Goal: Task Accomplishment & Management: Manage account settings

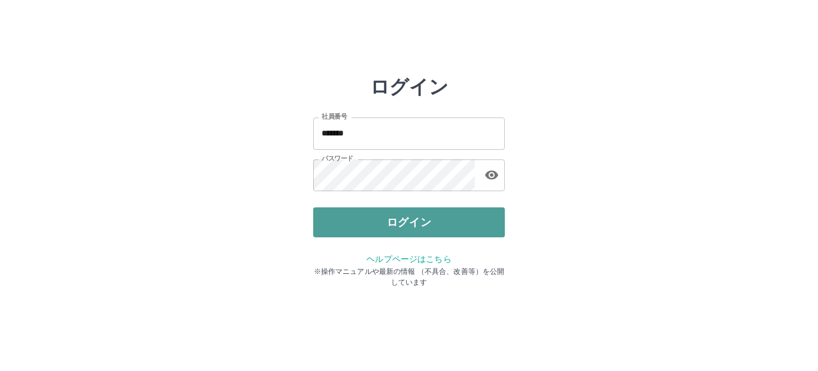
click at [388, 215] on button "ログイン" at bounding box center [409, 222] width 192 height 30
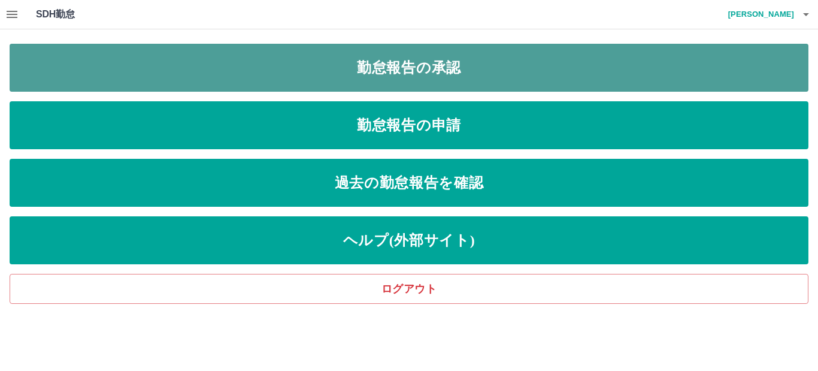
click at [421, 60] on link "勤怠報告の承認" at bounding box center [409, 68] width 799 height 48
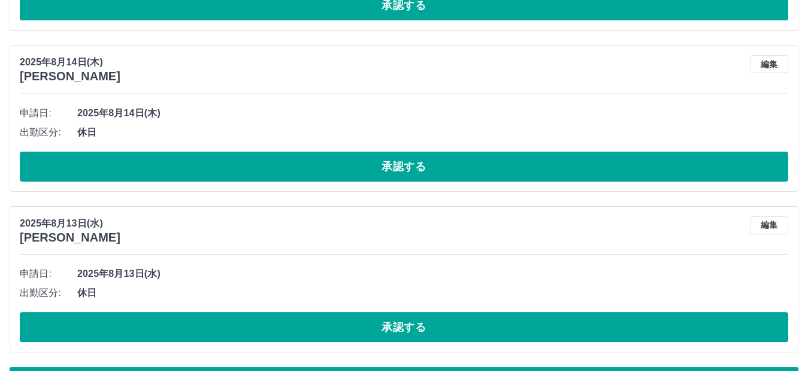
scroll to position [7167, 0]
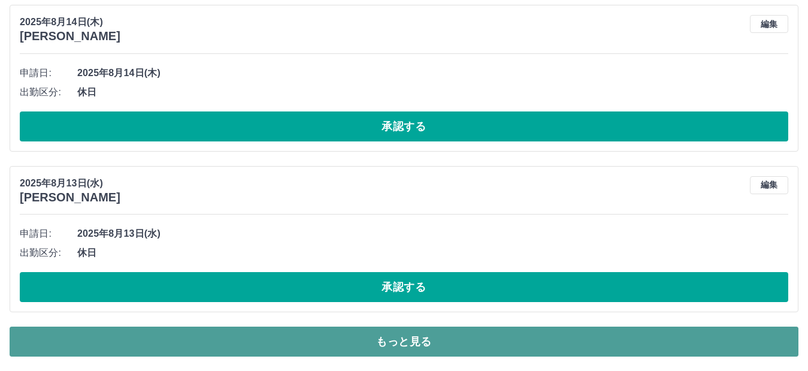
click at [417, 344] on button "もっと見る" at bounding box center [404, 341] width 789 height 30
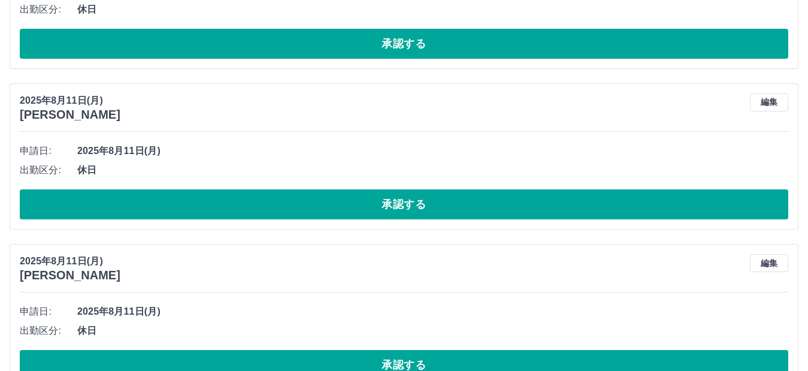
scroll to position [9212, 0]
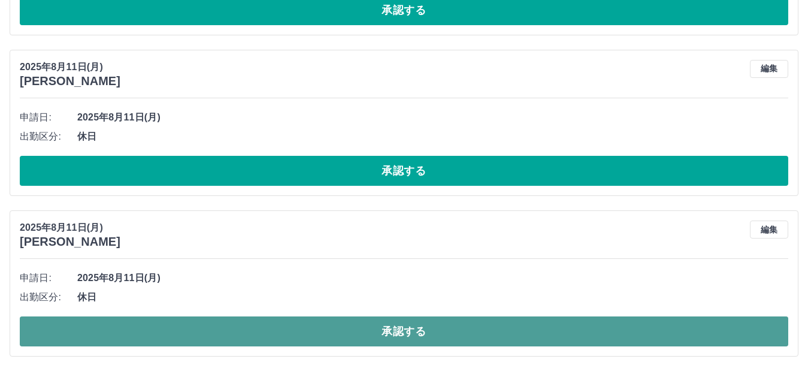
click at [441, 340] on button "承認する" at bounding box center [404, 331] width 768 height 30
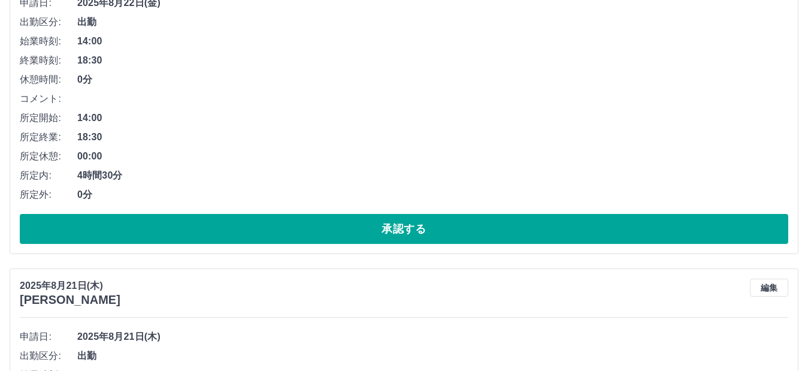
scroll to position [479, 0]
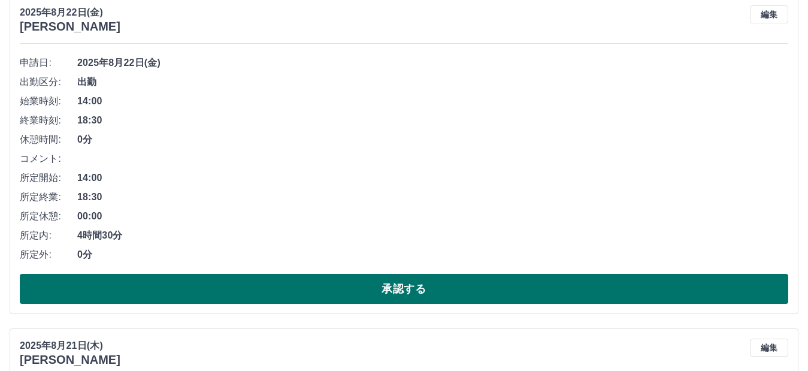
click at [297, 286] on button "承認する" at bounding box center [404, 289] width 768 height 30
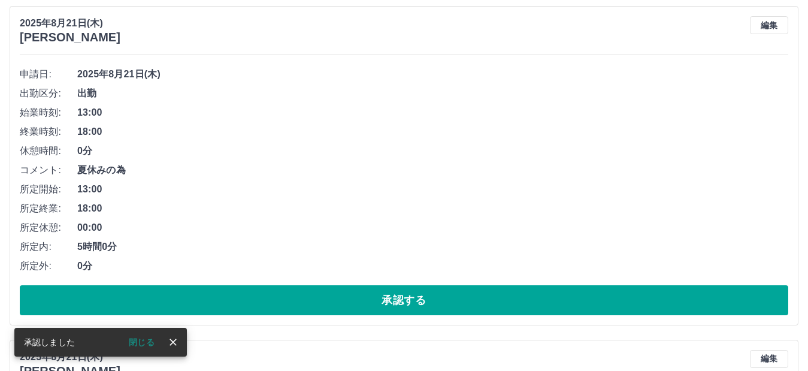
scroll to position [804, 0]
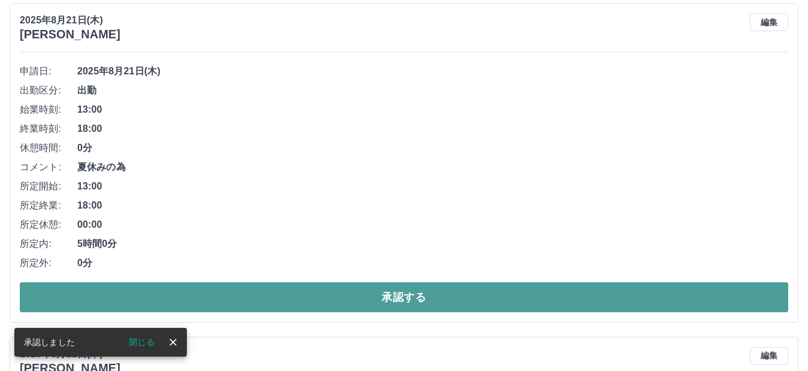
click at [305, 302] on button "承認する" at bounding box center [404, 297] width 768 height 30
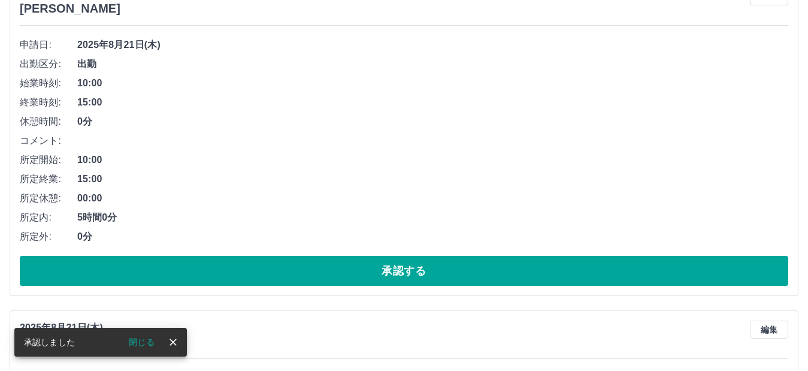
scroll to position [830, 0]
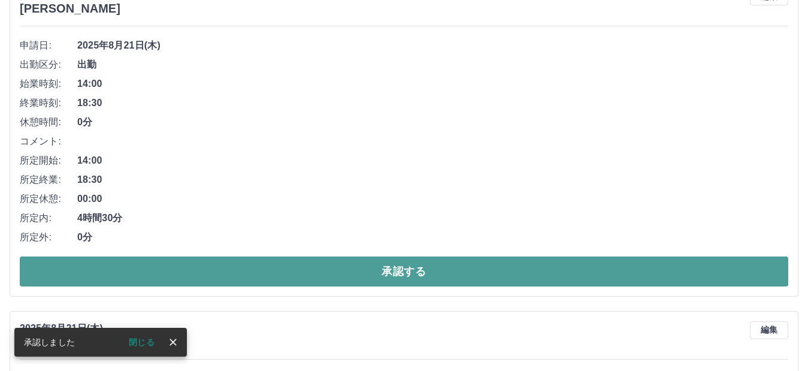
click at [306, 268] on button "承認する" at bounding box center [404, 271] width 768 height 30
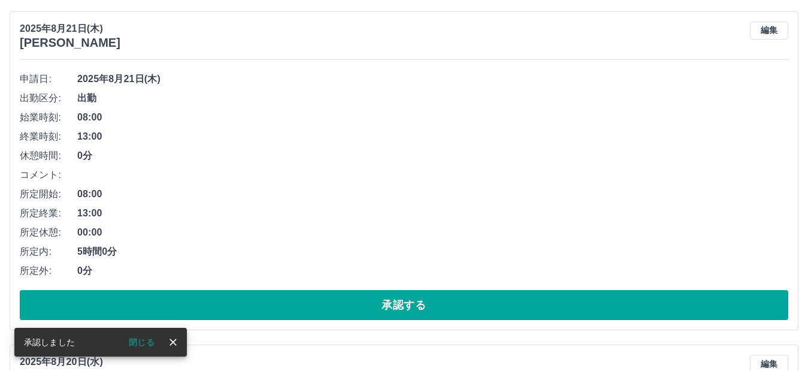
scroll to position [796, 0]
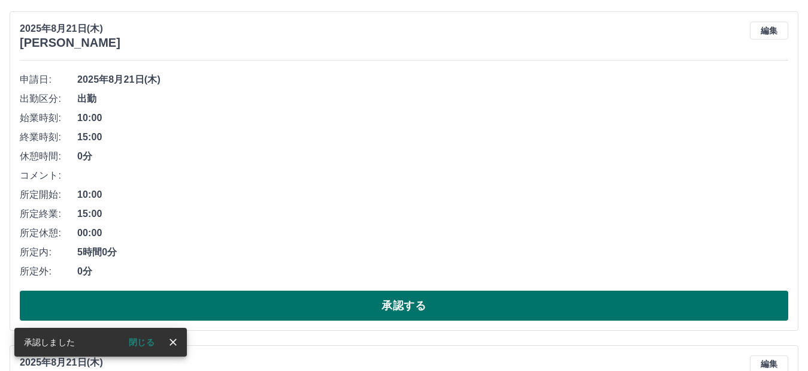
click at [290, 300] on button "承認する" at bounding box center [404, 305] width 768 height 30
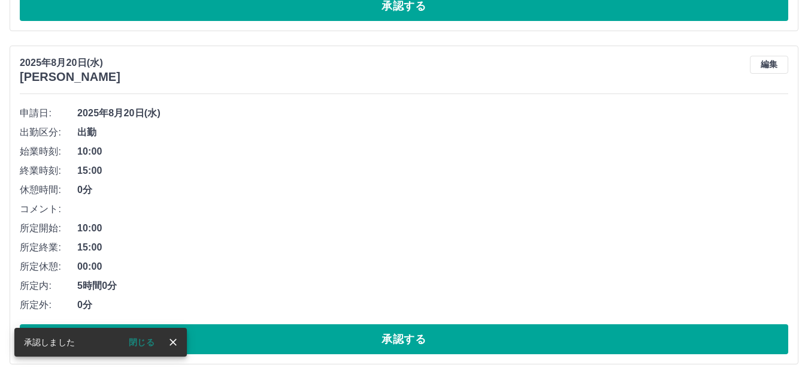
scroll to position [762, 0]
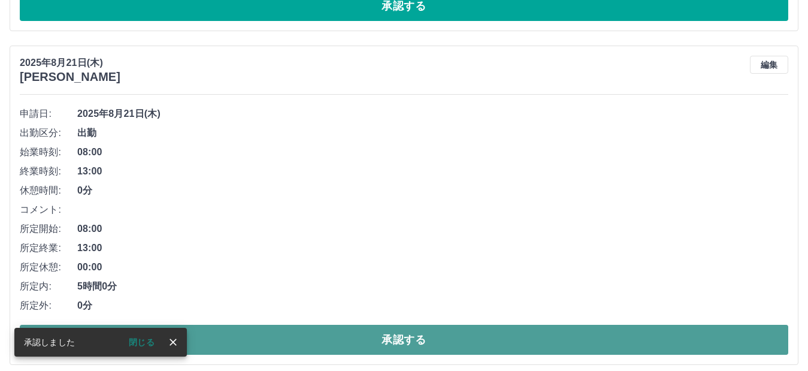
click at [295, 338] on button "承認する" at bounding box center [404, 340] width 768 height 30
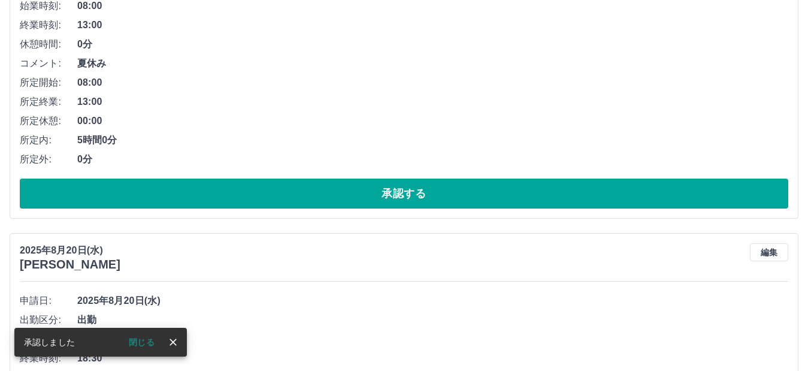
scroll to position [908, 0]
click at [252, 193] on button "承認する" at bounding box center [404, 193] width 768 height 30
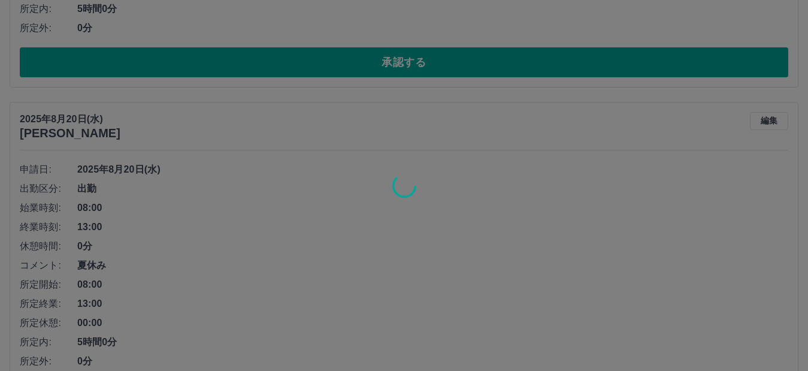
scroll to position [1087, 0]
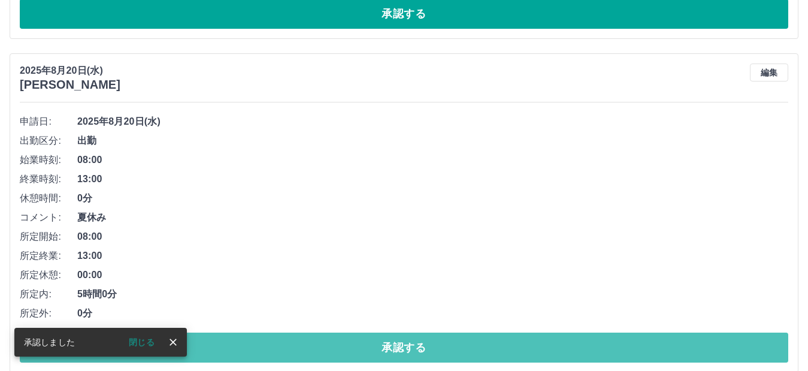
click at [246, 348] on button "承認する" at bounding box center [404, 347] width 768 height 30
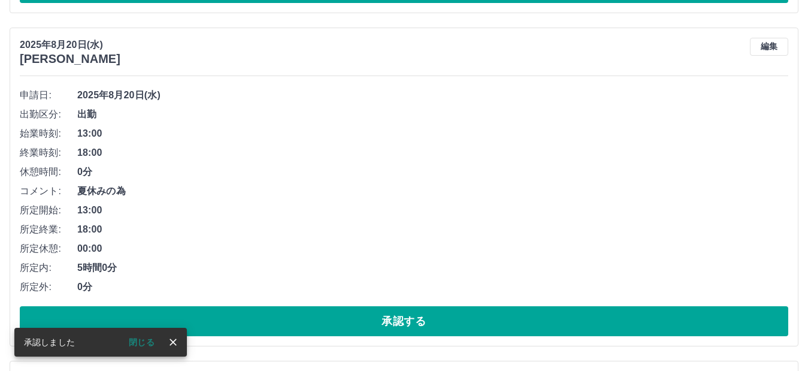
scroll to position [780, 0]
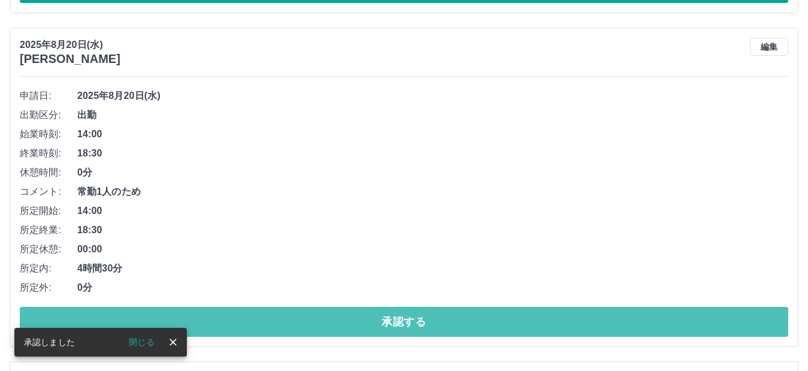
click at [246, 323] on button "承認する" at bounding box center [404, 322] width 768 height 30
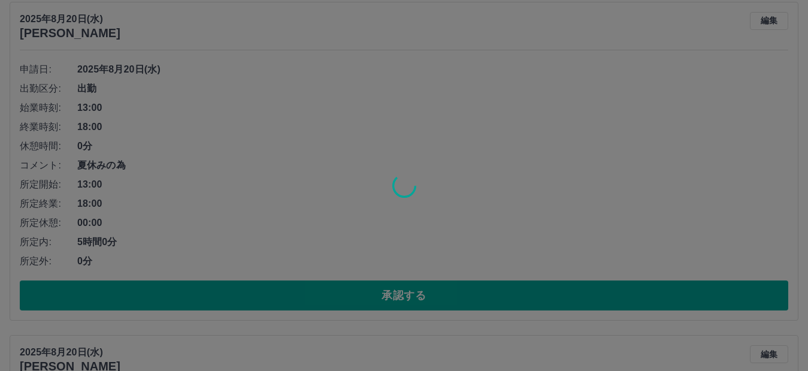
scroll to position [805, 0]
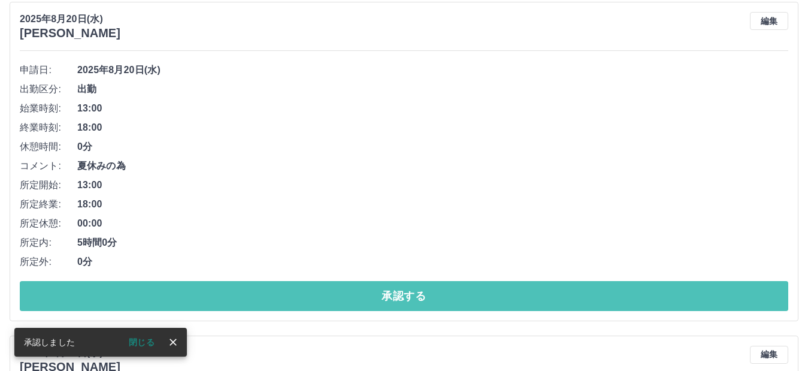
click at [253, 300] on button "承認する" at bounding box center [404, 296] width 768 height 30
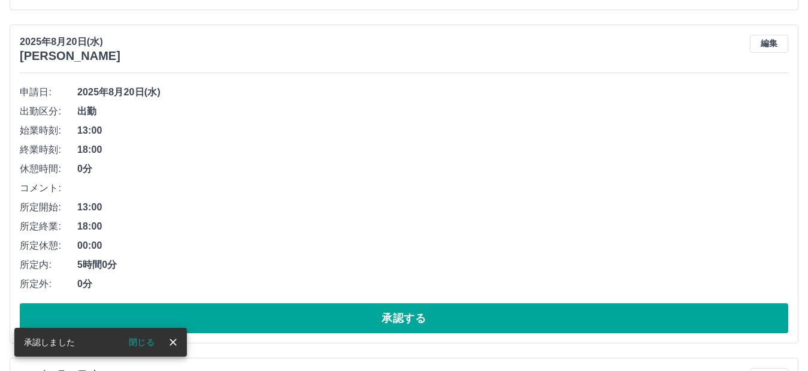
scroll to position [1131, 0]
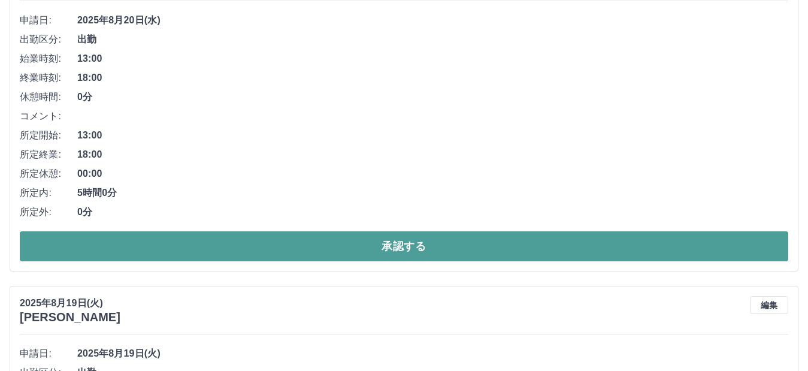
click at [267, 249] on button "承認する" at bounding box center [404, 246] width 768 height 30
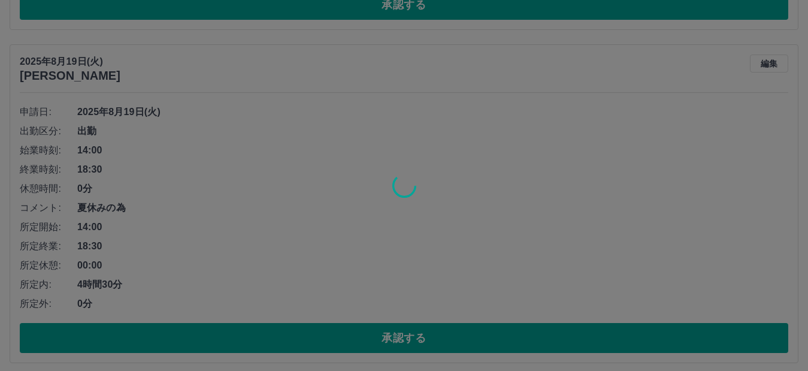
scroll to position [1430, 0]
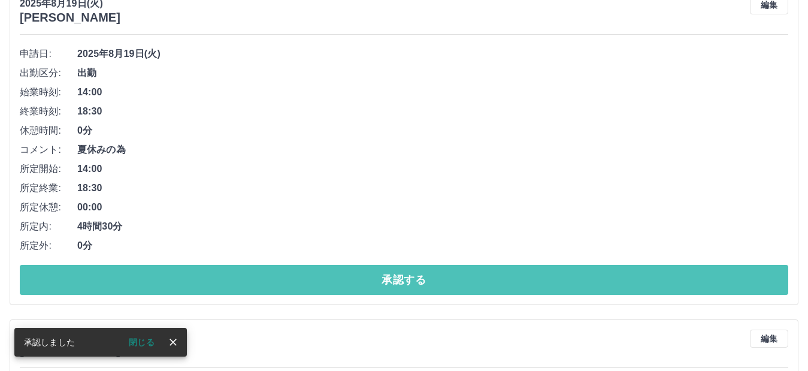
click at [261, 280] on button "承認する" at bounding box center [404, 280] width 768 height 30
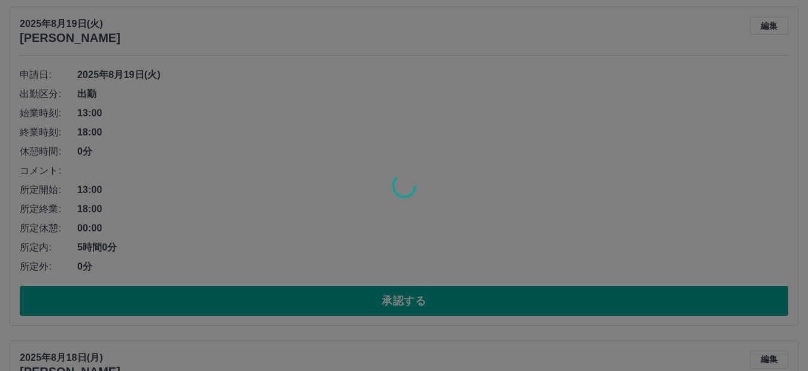
scroll to position [1756, 0]
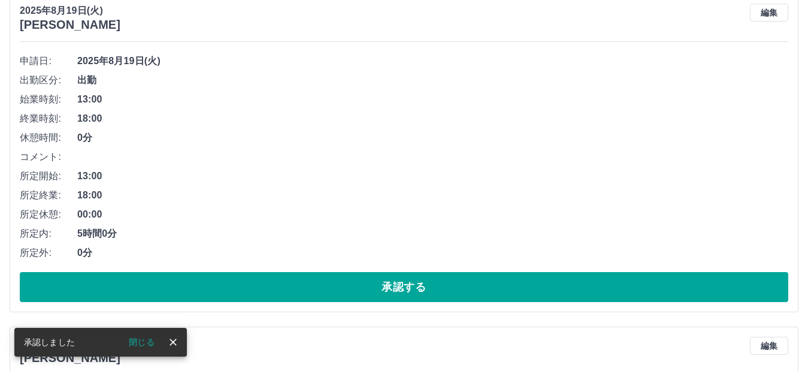
click at [259, 288] on button "承認する" at bounding box center [404, 287] width 768 height 30
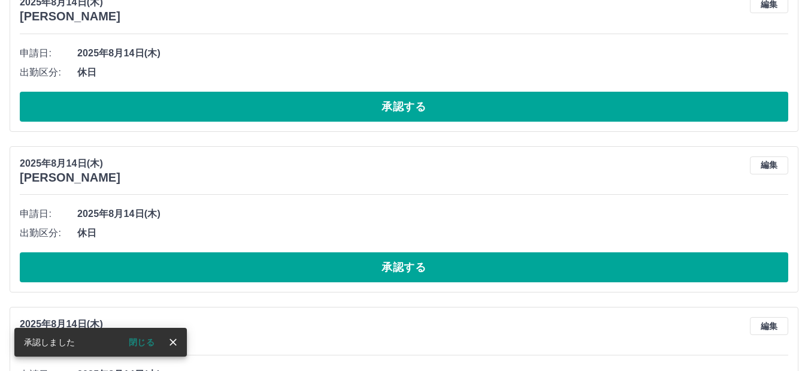
scroll to position [2646, 0]
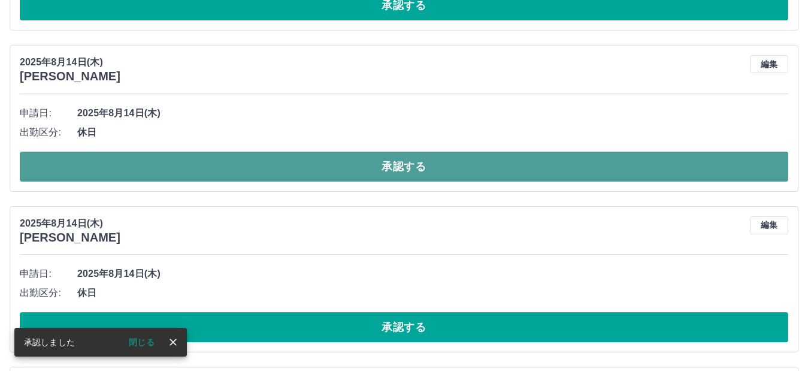
click at [204, 168] on button "承認する" at bounding box center [404, 167] width 768 height 30
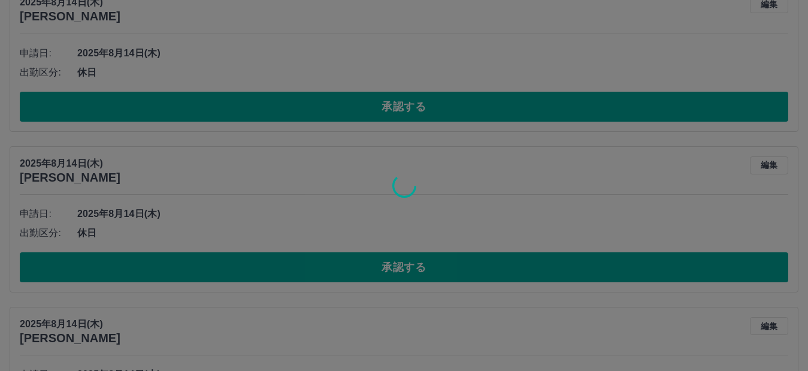
scroll to position [2545, 0]
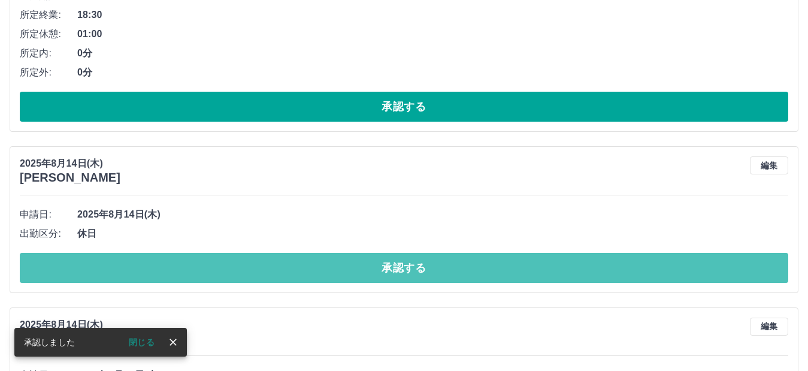
click at [222, 267] on button "承認する" at bounding box center [404, 268] width 768 height 30
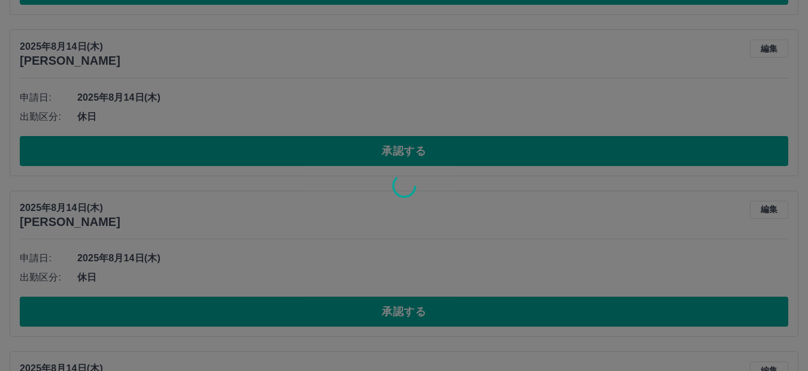
scroll to position [2785, 0]
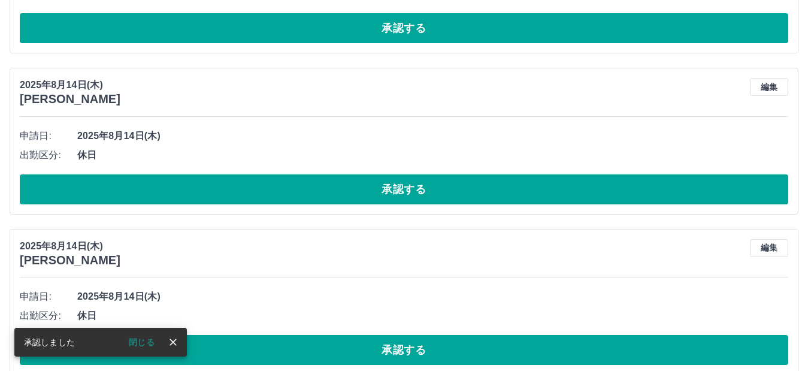
click at [225, 196] on button "承認する" at bounding box center [404, 189] width 768 height 30
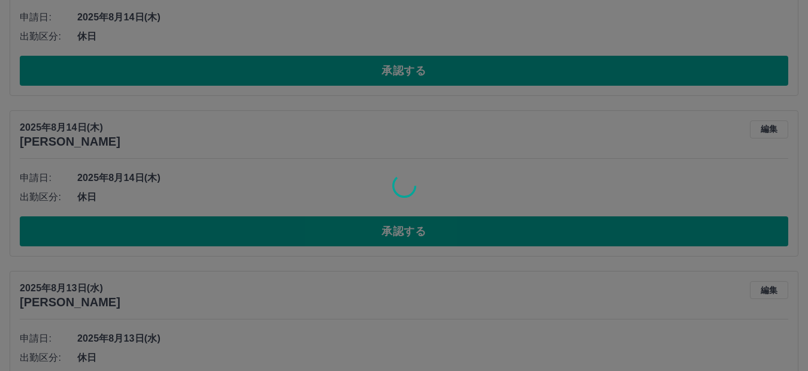
scroll to position [2743, 0]
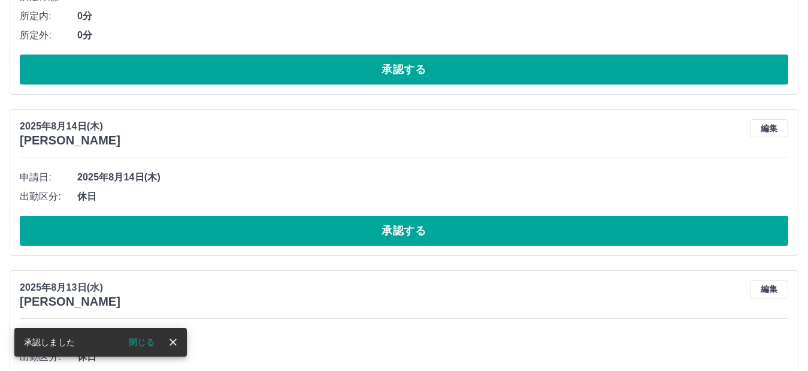
click at [229, 225] on button "承認する" at bounding box center [404, 231] width 768 height 30
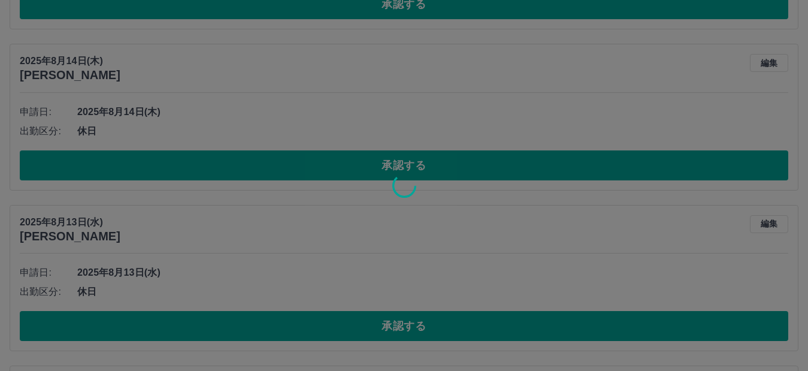
scroll to position [2762, 0]
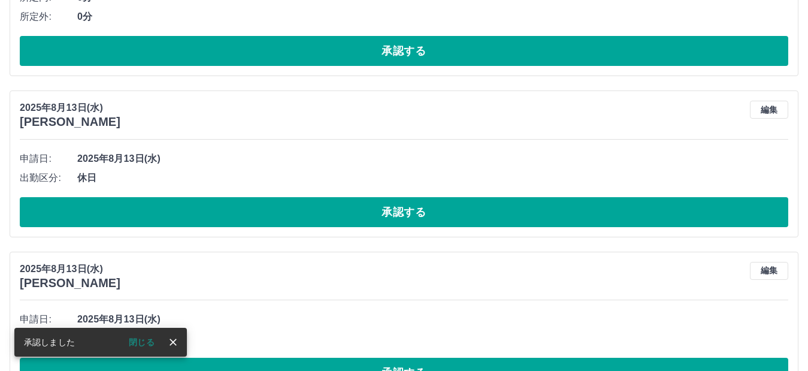
click at [229, 211] on button "承認する" at bounding box center [404, 212] width 768 height 30
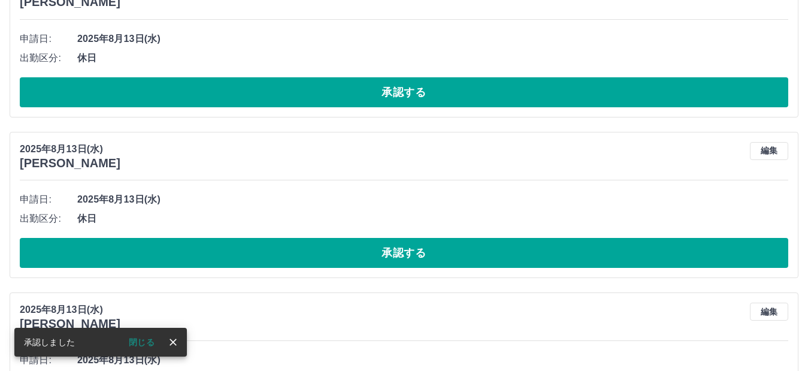
scroll to position [2559, 0]
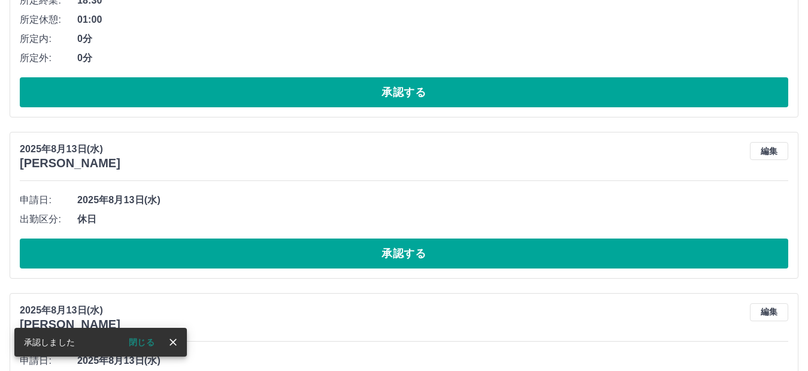
click at [235, 250] on button "承認する" at bounding box center [404, 253] width 768 height 30
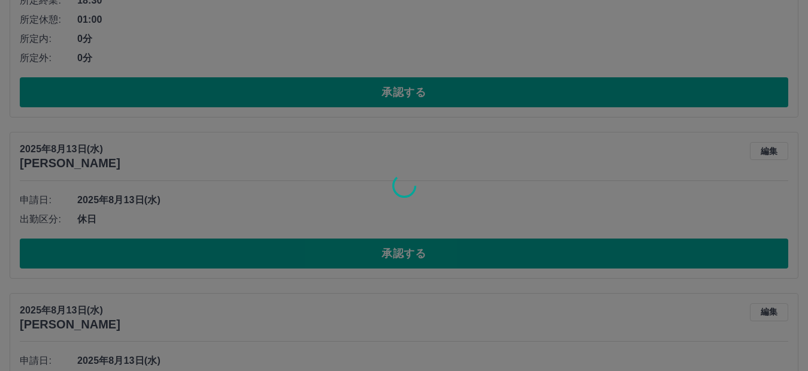
scroll to position [2799, 0]
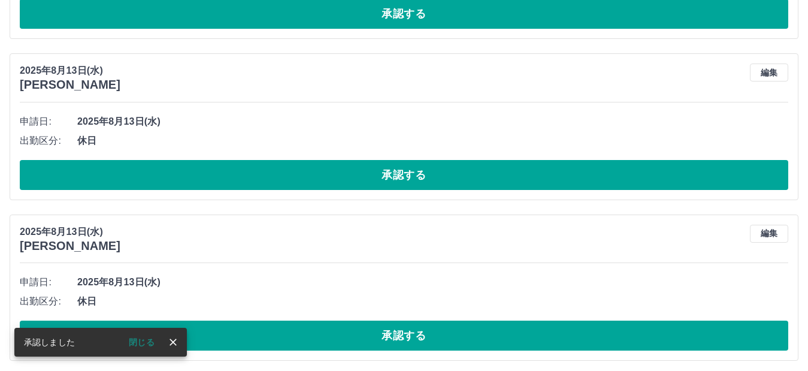
click at [225, 179] on button "承認する" at bounding box center [404, 175] width 768 height 30
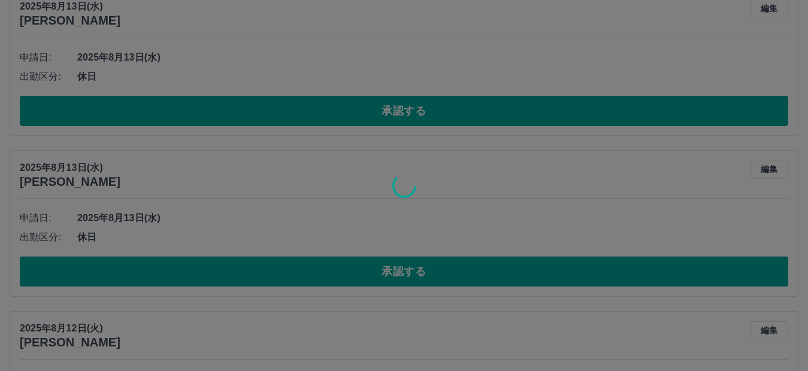
scroll to position [2758, 0]
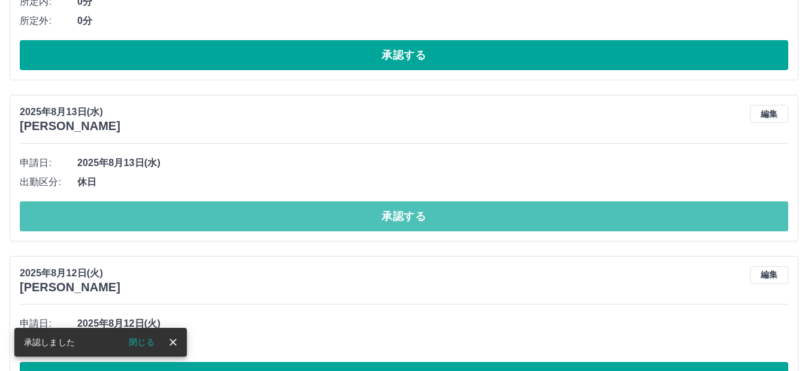
click at [220, 216] on button "承認する" at bounding box center [404, 216] width 768 height 30
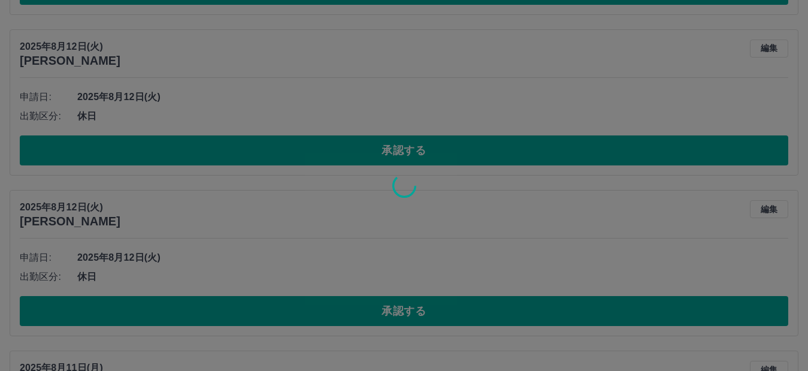
scroll to position [2836, 0]
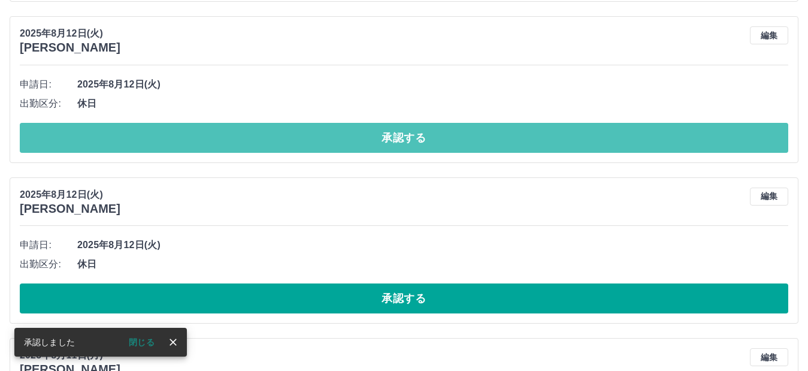
click at [219, 138] on button "承認する" at bounding box center [404, 138] width 768 height 30
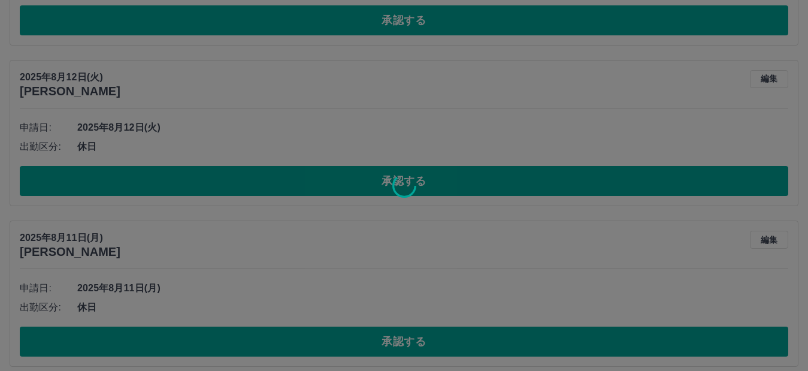
scroll to position [2795, 0]
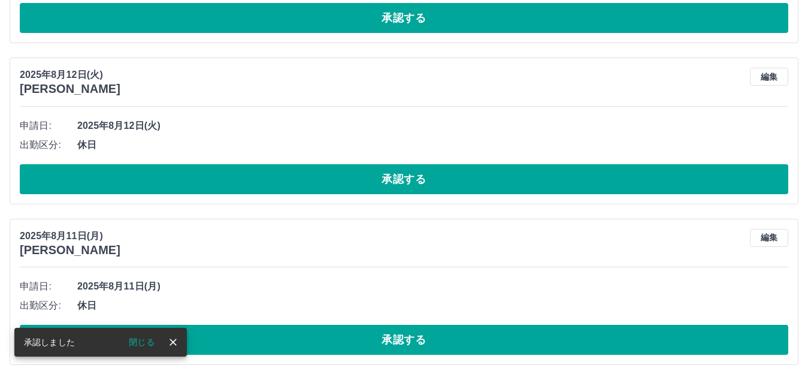
click at [213, 186] on button "承認する" at bounding box center [404, 179] width 768 height 30
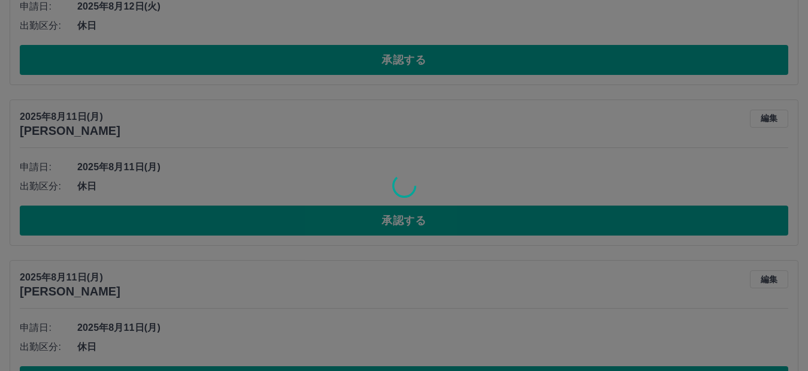
scroll to position [2753, 0]
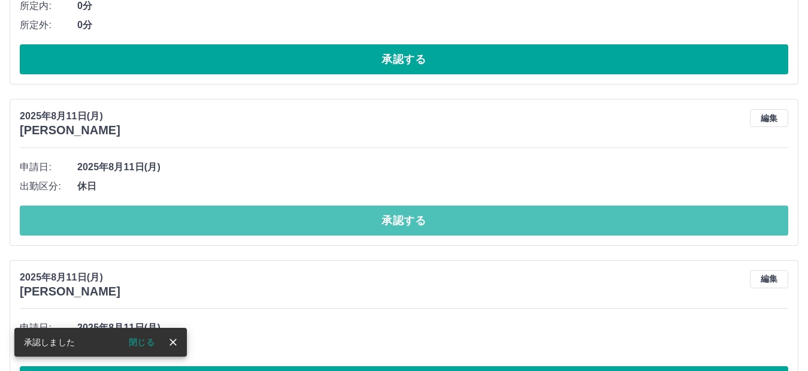
click at [214, 220] on button "承認する" at bounding box center [404, 220] width 768 height 30
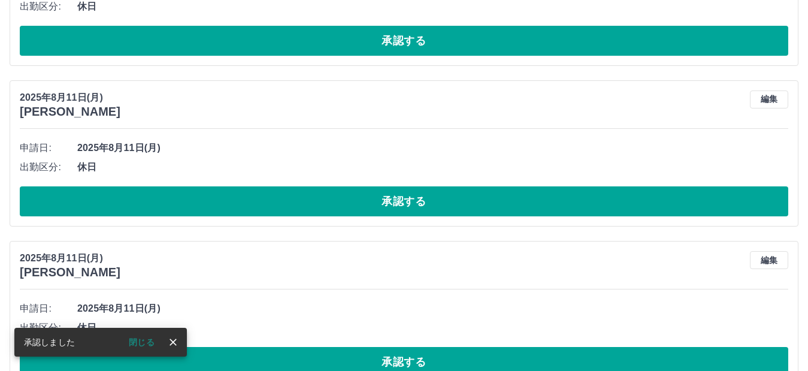
scroll to position [2611, 0]
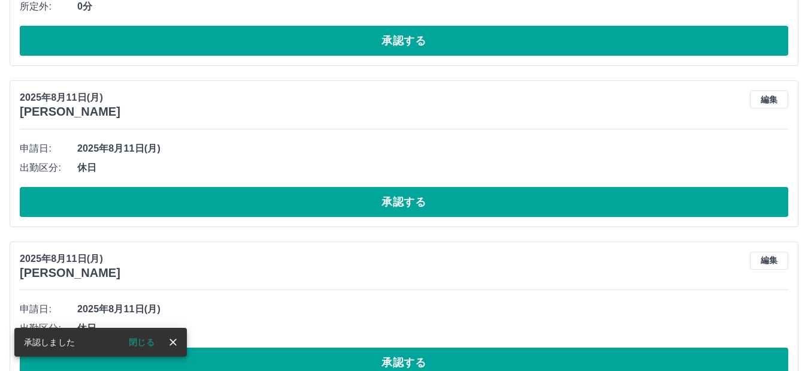
click at [214, 213] on button "承認する" at bounding box center [404, 202] width 768 height 30
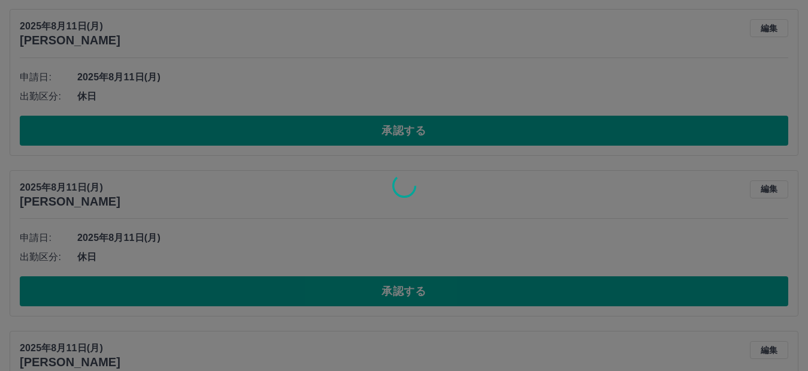
scroll to position [2731, 0]
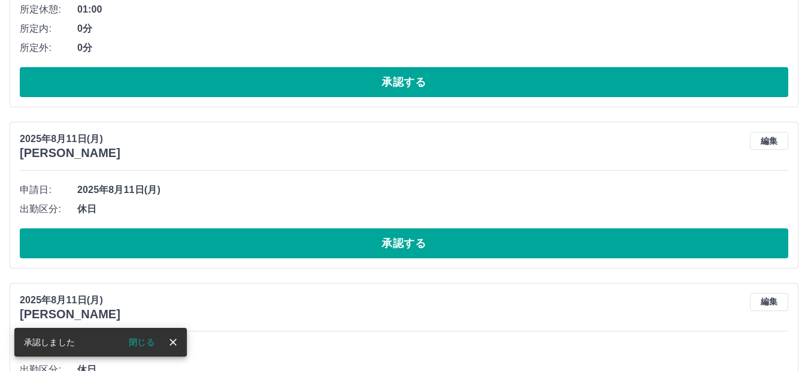
click at [222, 241] on button "承認する" at bounding box center [404, 243] width 768 height 30
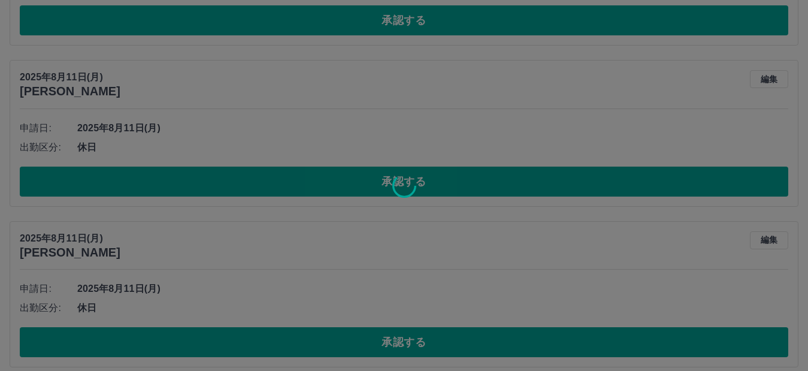
scroll to position [2749, 0]
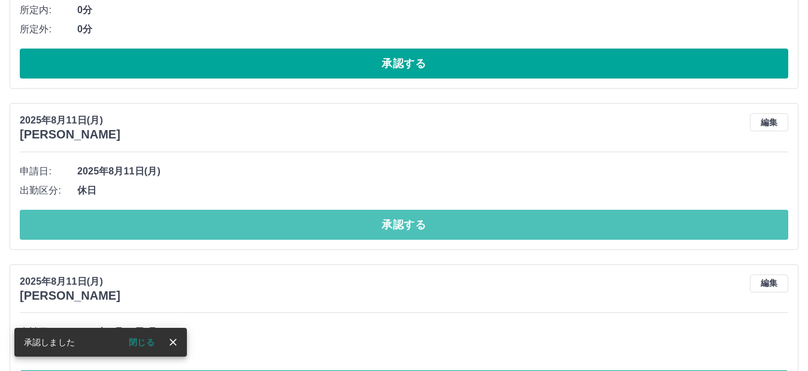
click at [222, 226] on button "承認する" at bounding box center [404, 225] width 768 height 30
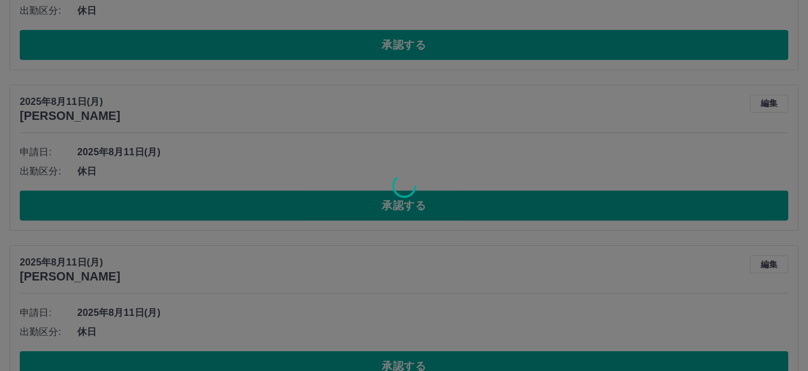
scroll to position [2607, 0]
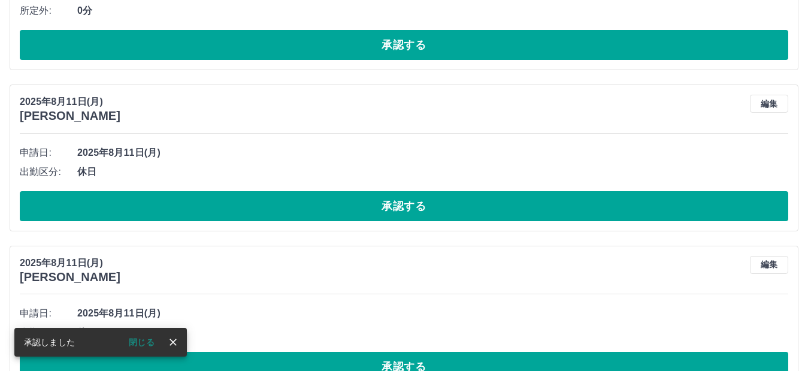
click at [223, 217] on button "承認する" at bounding box center [404, 206] width 768 height 30
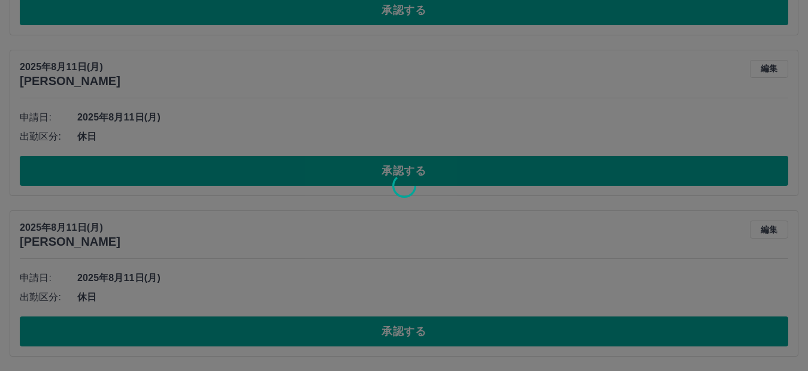
scroll to position [2643, 0]
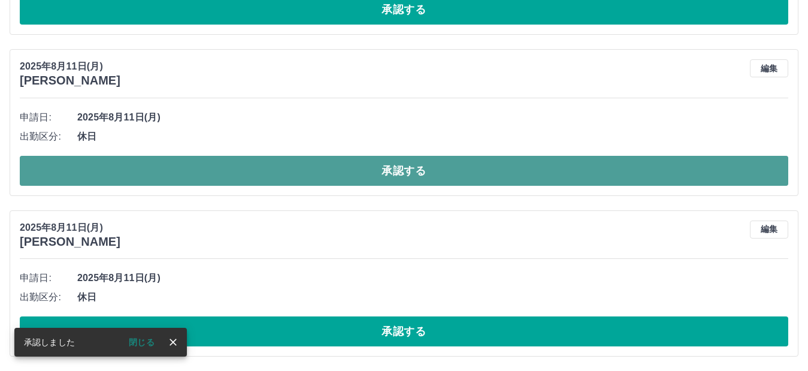
click at [257, 166] on button "承認する" at bounding box center [404, 171] width 768 height 30
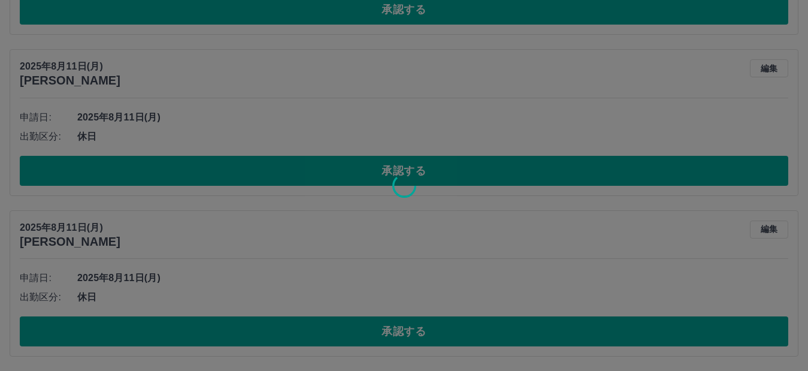
scroll to position [2483, 0]
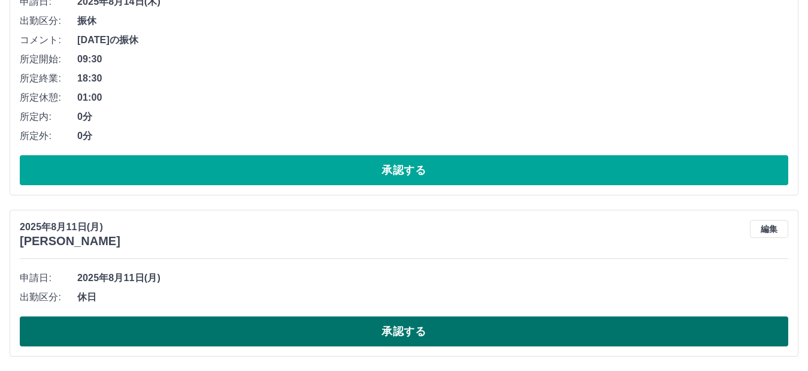
click at [238, 337] on button "承認する" at bounding box center [404, 331] width 768 height 30
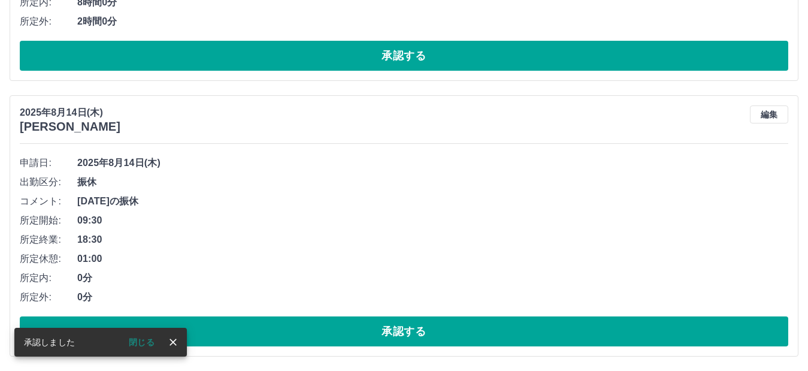
scroll to position [2322, 0]
click at [137, 340] on button "閉じる" at bounding box center [141, 342] width 45 height 18
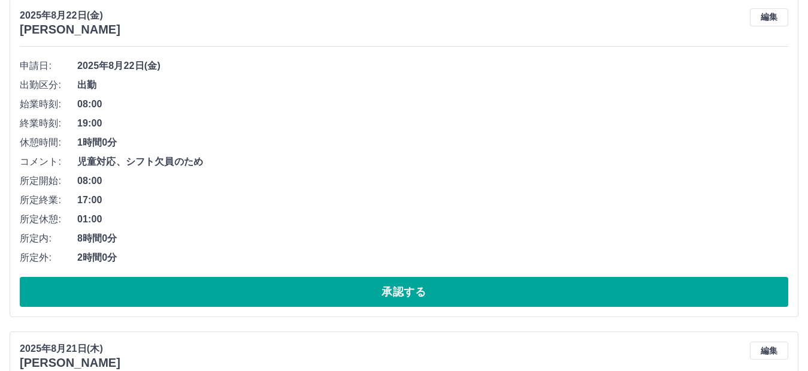
scroll to position [0, 0]
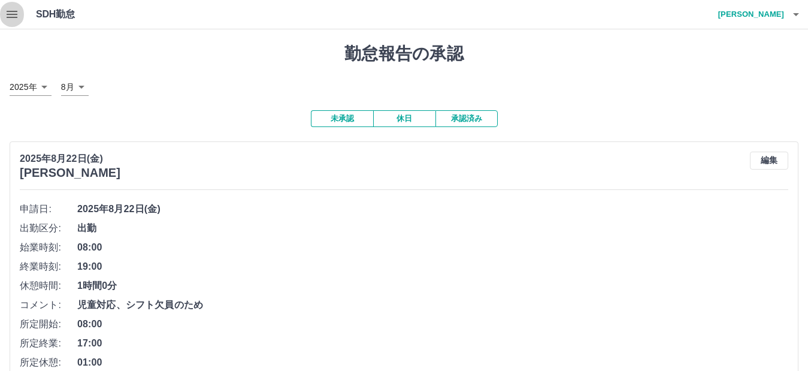
click at [10, 16] on icon "button" at bounding box center [12, 14] width 14 height 14
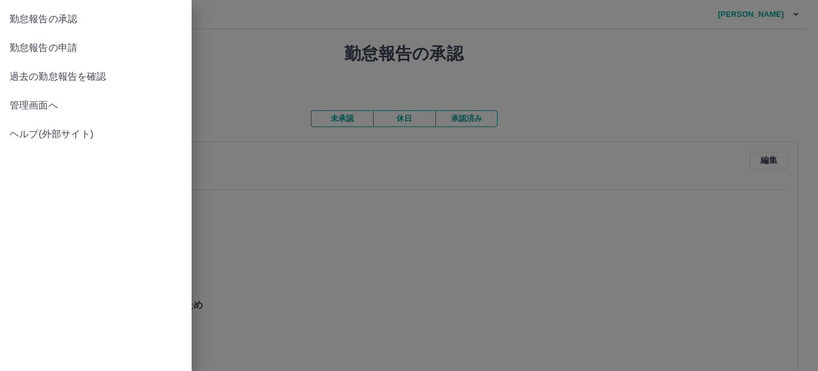
click at [30, 103] on span "管理画面へ" at bounding box center [96, 105] width 172 height 14
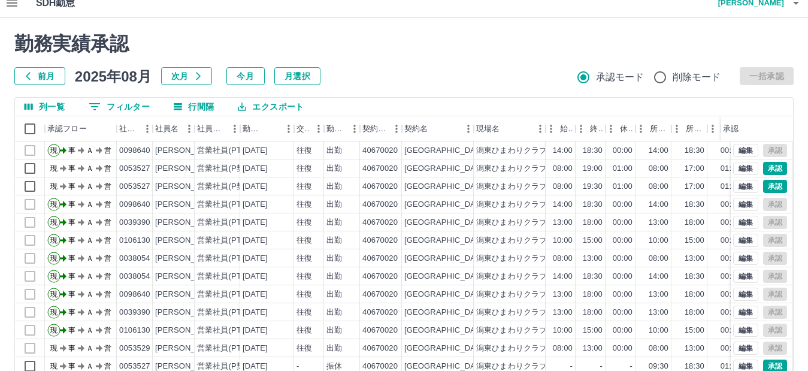
scroll to position [135, 0]
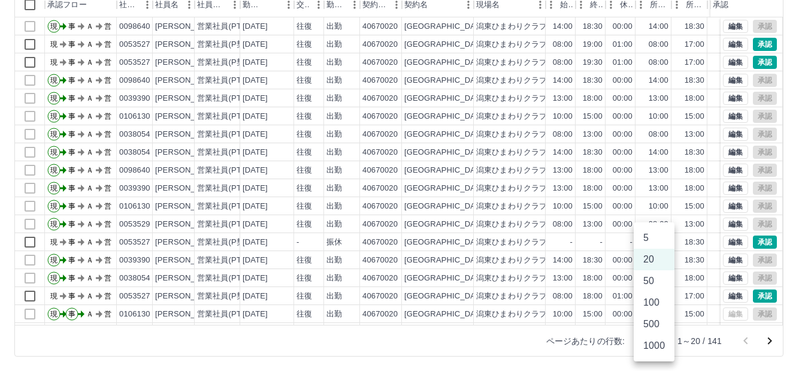
click at [663, 346] on body "SDH勤怠 [PERSON_NAME] 勤務実績承認 前月 [DATE] 次月 今月 月選択 承認モード 削除モード 一括承認 列一覧 0 フィルター 行間隔…" at bounding box center [404, 118] width 808 height 506
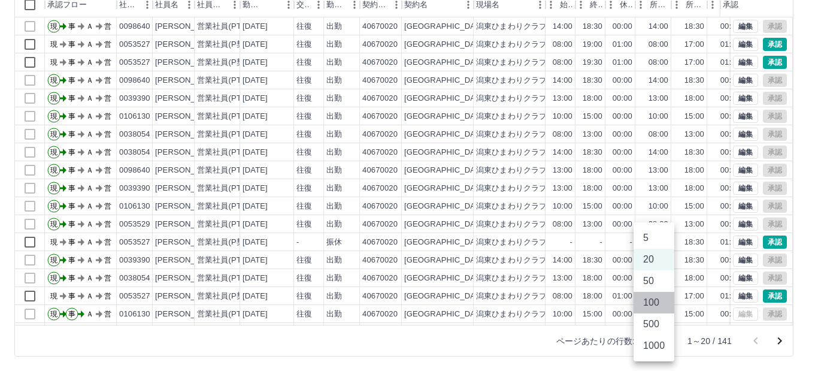
click at [656, 307] on li "100" at bounding box center [654, 303] width 41 height 22
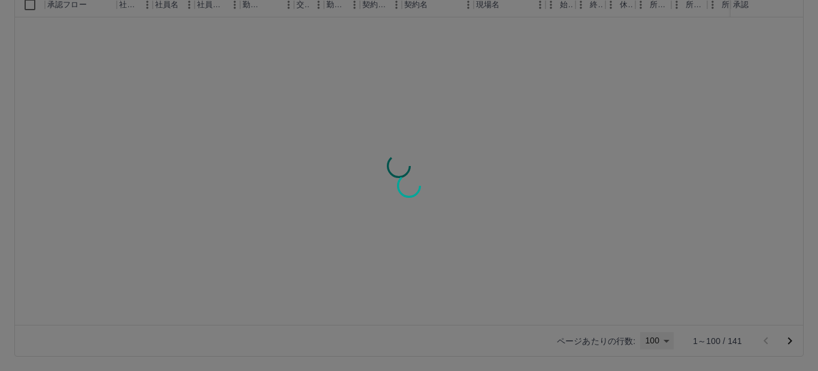
type input "***"
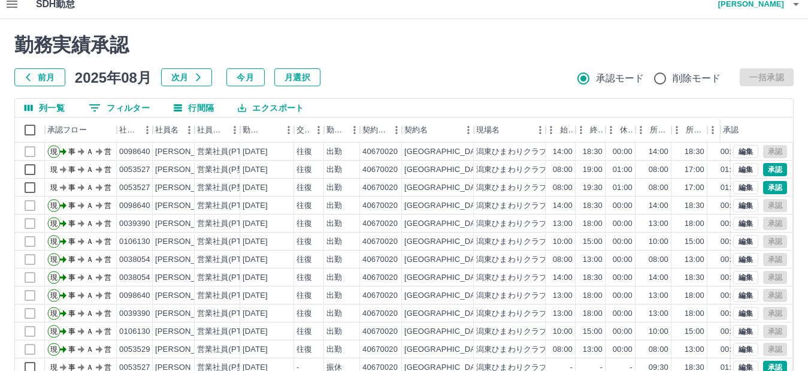
scroll to position [0, 0]
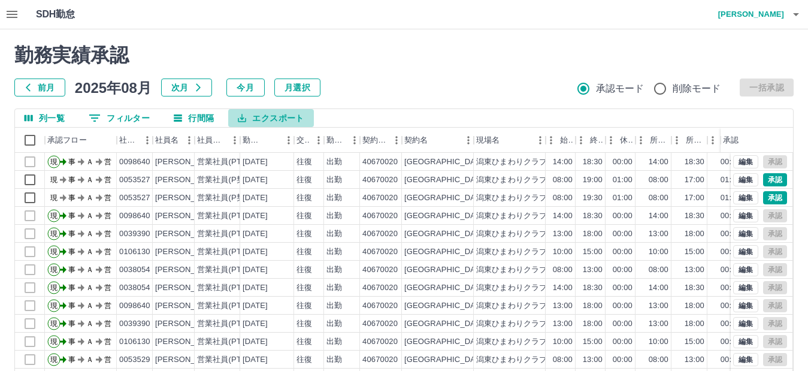
click at [269, 117] on button "エクスポート" at bounding box center [270, 118] width 85 height 18
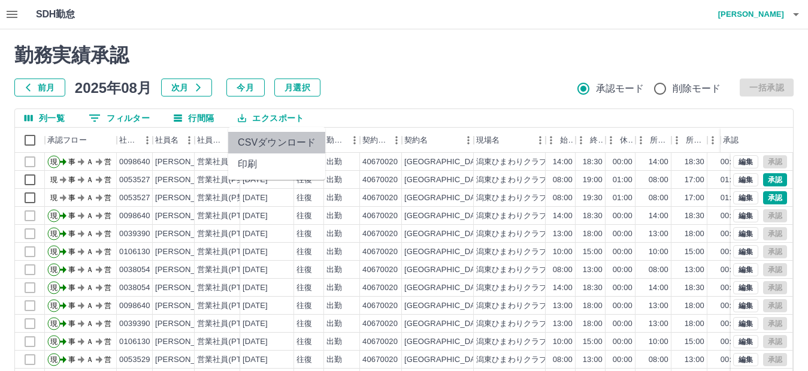
click at [279, 141] on li "CSVダウンロード" at bounding box center [276, 143] width 97 height 22
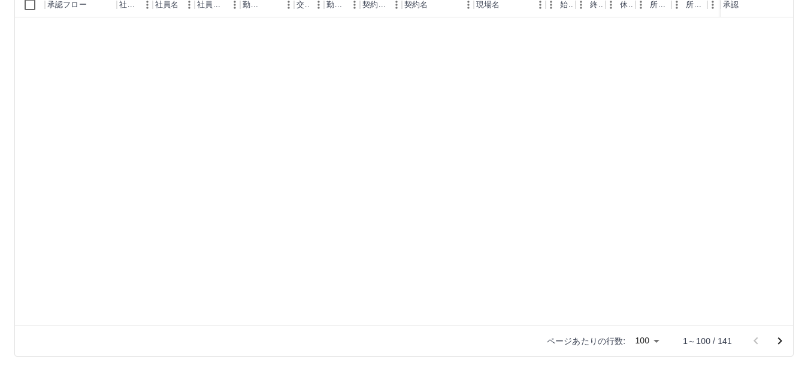
scroll to position [1499, 0]
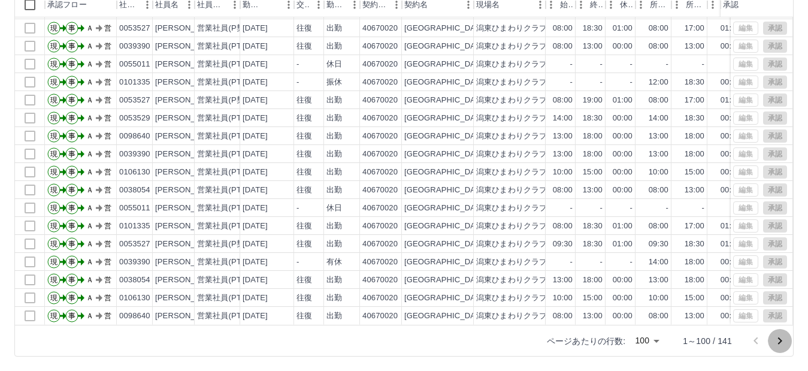
click at [778, 343] on icon "次のページへ" at bounding box center [780, 340] width 4 height 7
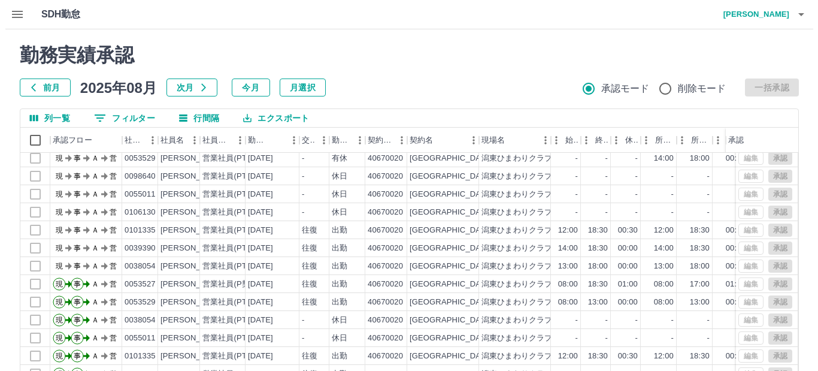
scroll to position [0, 0]
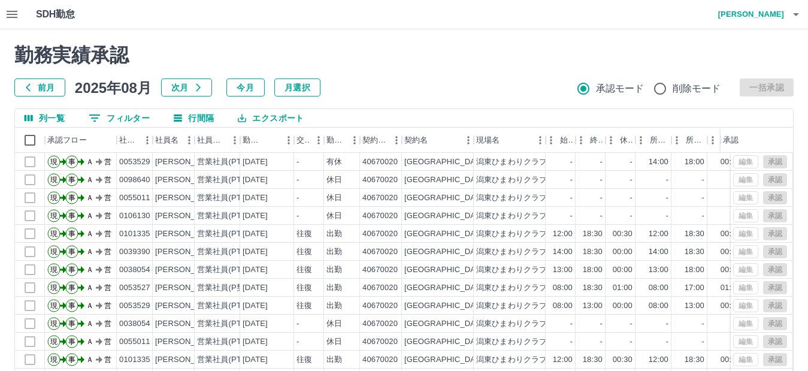
click at [290, 121] on button "エクスポート" at bounding box center [270, 118] width 85 height 18
click at [284, 148] on li "CSVダウンロード" at bounding box center [276, 143] width 97 height 22
click at [10, 13] on icon "button" at bounding box center [12, 14] width 14 height 14
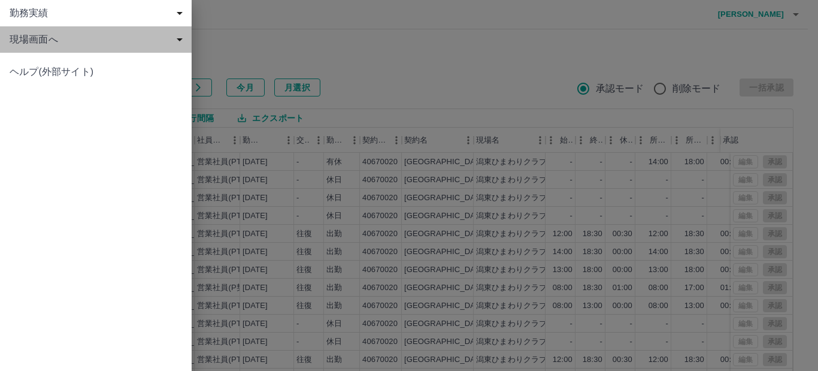
click at [18, 45] on span "現場画面へ" at bounding box center [98, 39] width 177 height 14
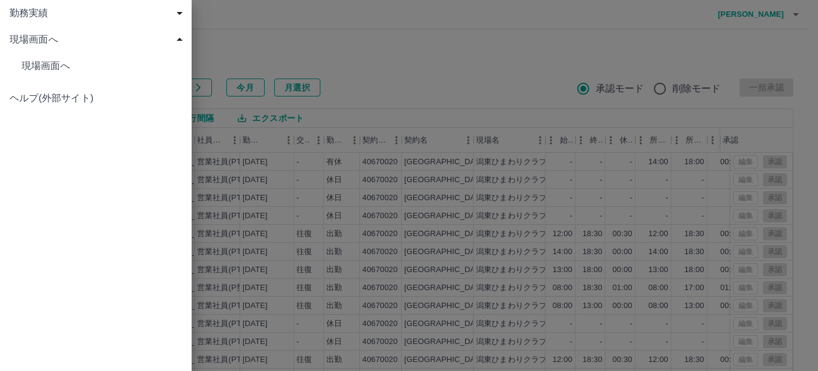
click at [22, 71] on span "現場画面へ" at bounding box center [102, 66] width 160 height 14
